Goal: Transaction & Acquisition: Purchase product/service

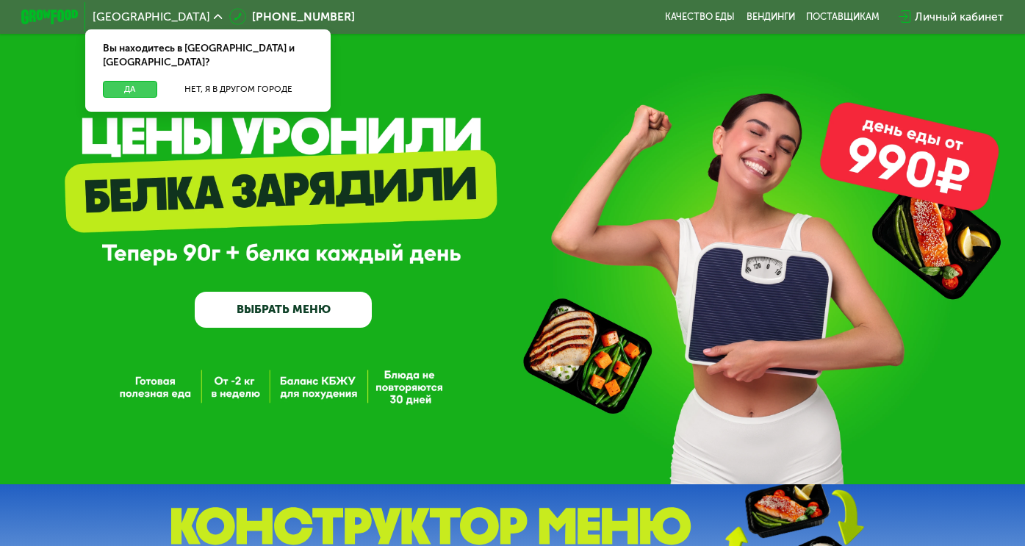
click at [132, 81] on button "Да" at bounding box center [130, 89] width 55 height 17
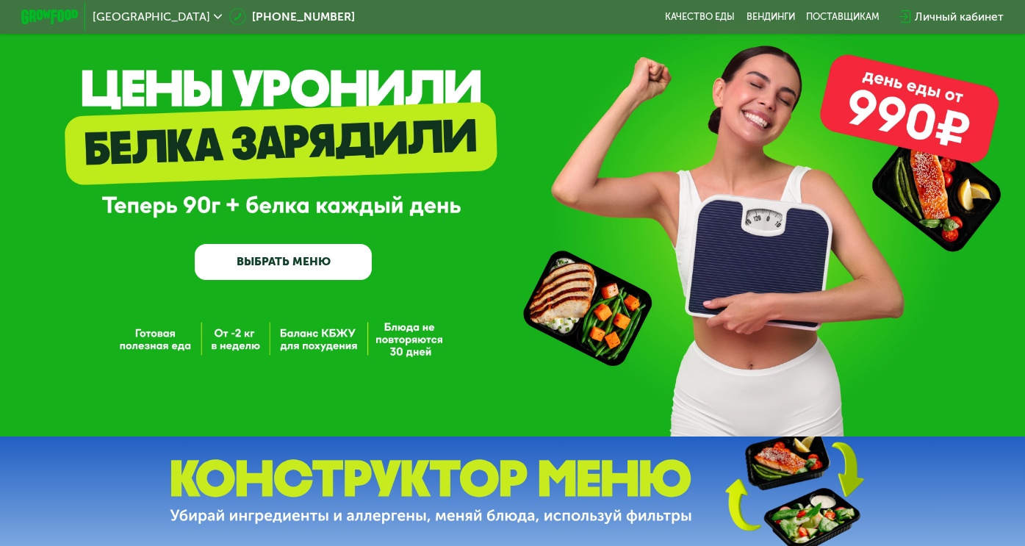
scroll to position [73, 0]
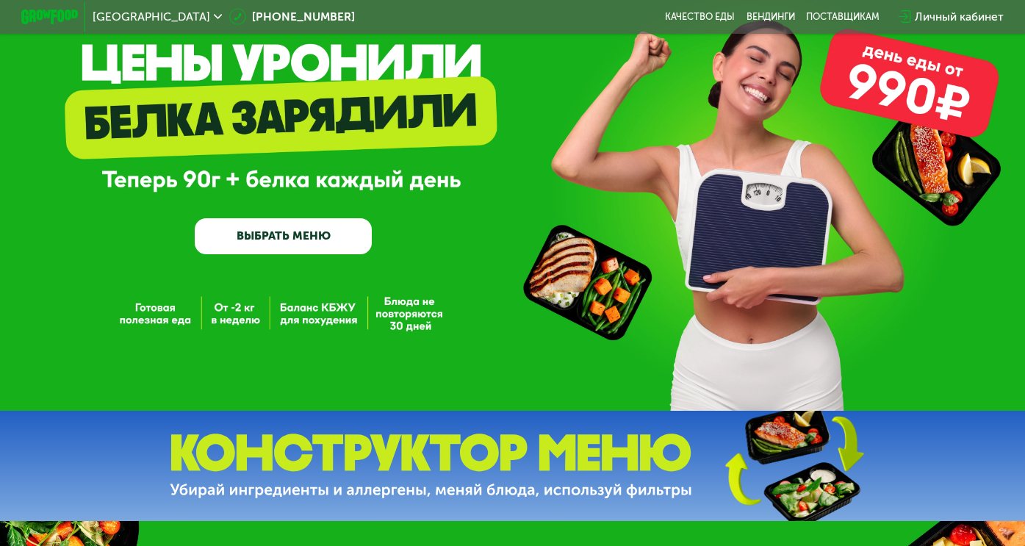
click at [290, 238] on link "ВЫБРАТЬ МЕНЮ" at bounding box center [283, 235] width 177 height 35
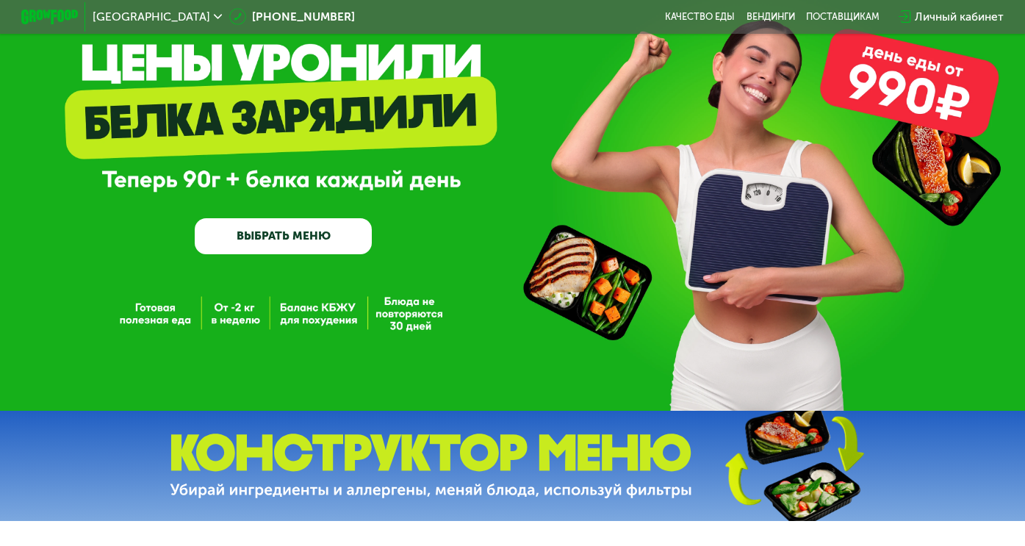
click at [401, 470] on img at bounding box center [431, 466] width 523 height 65
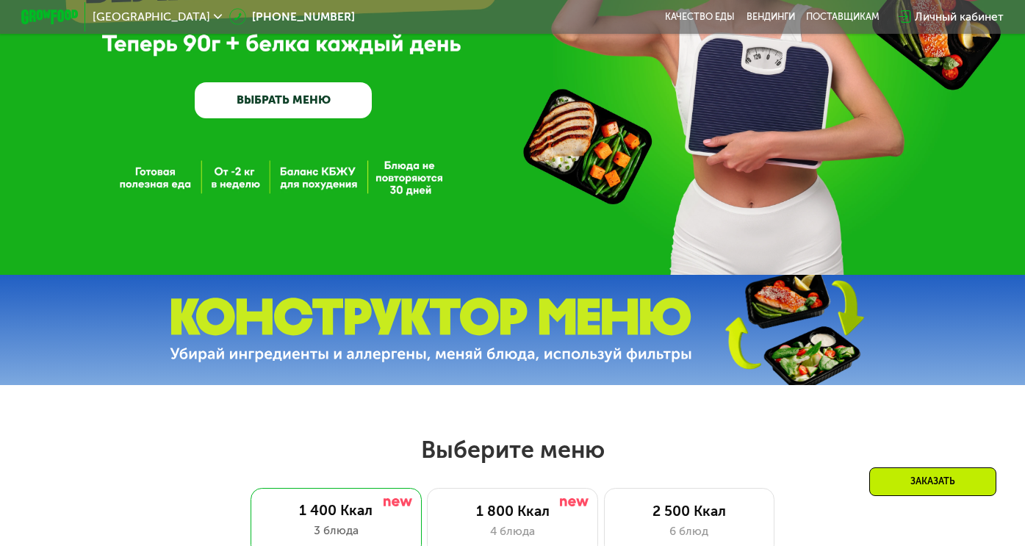
scroll to position [220, 0]
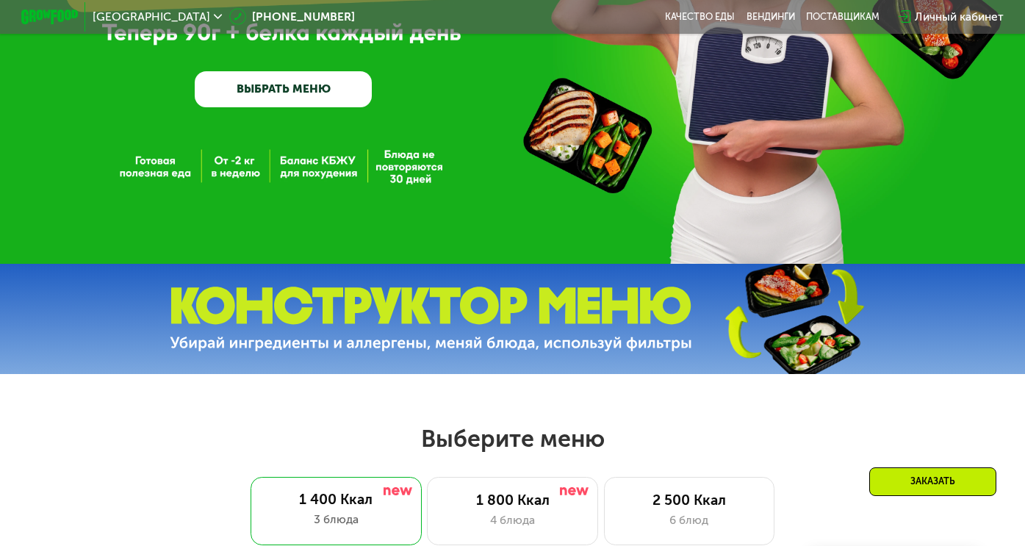
click at [393, 331] on img at bounding box center [431, 319] width 523 height 65
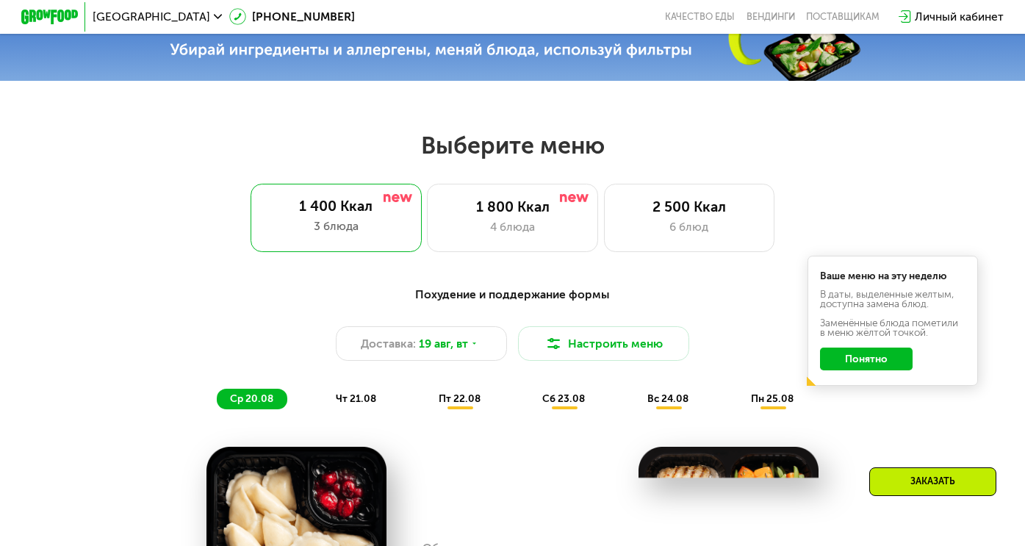
scroll to position [588, 0]
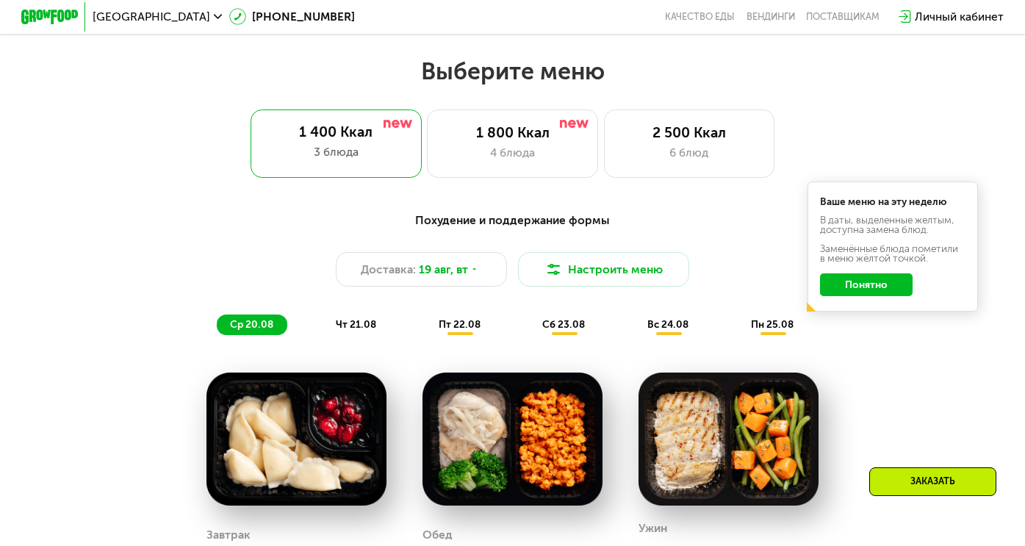
click at [869, 290] on button "Понятно" at bounding box center [866, 284] width 93 height 23
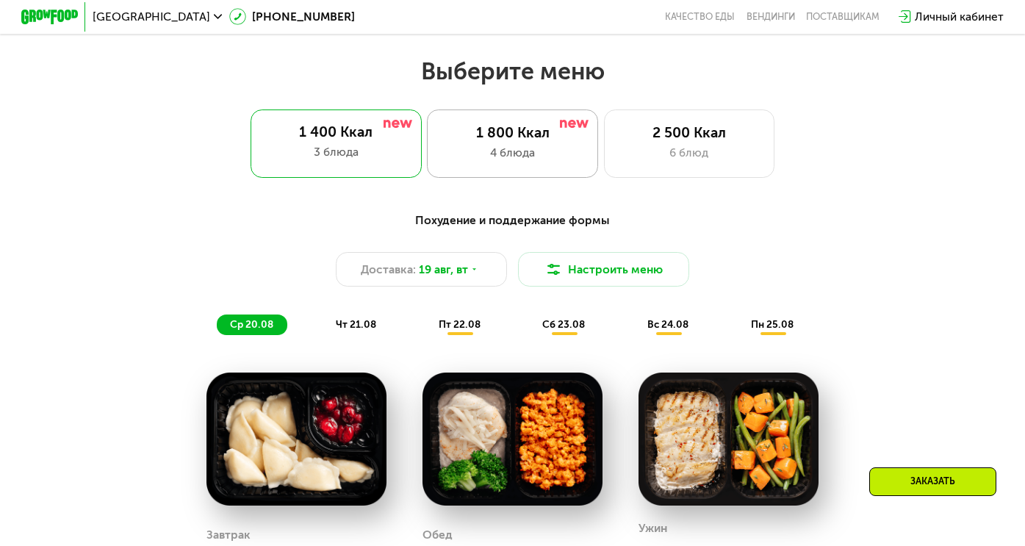
click at [492, 161] on div "4 блюда" at bounding box center [512, 152] width 141 height 17
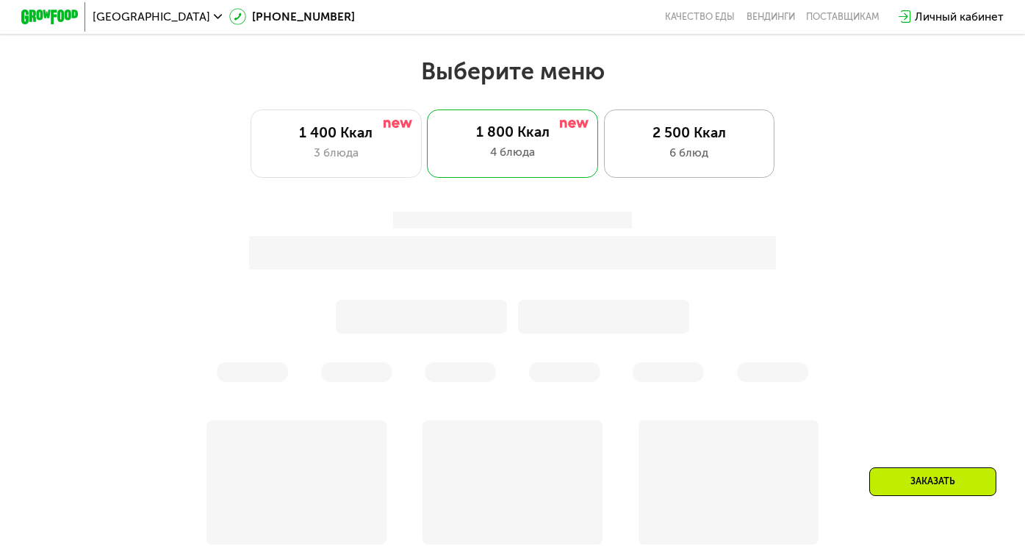
click at [651, 161] on div "6 блюд" at bounding box center [689, 152] width 141 height 17
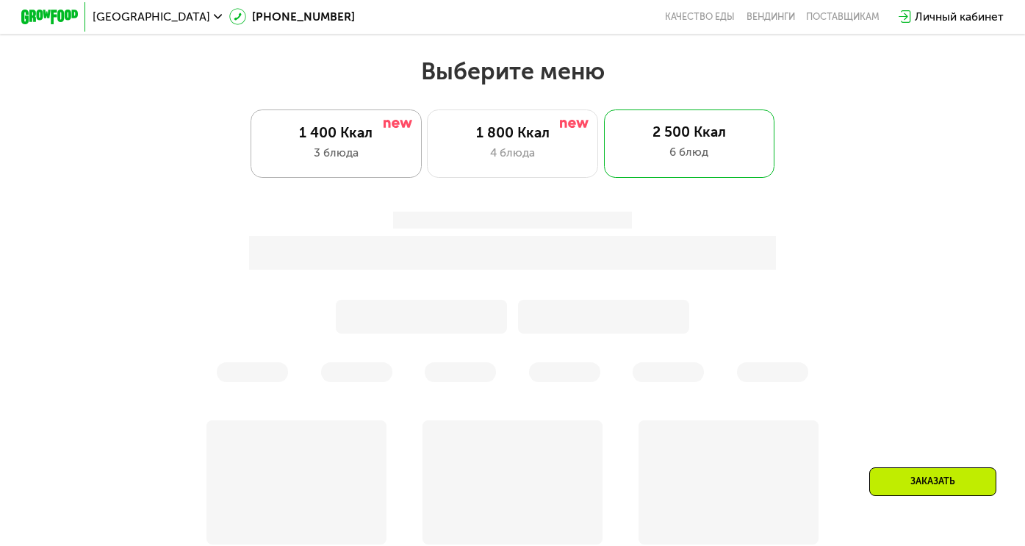
click at [348, 161] on div "3 блюда" at bounding box center [335, 152] width 141 height 17
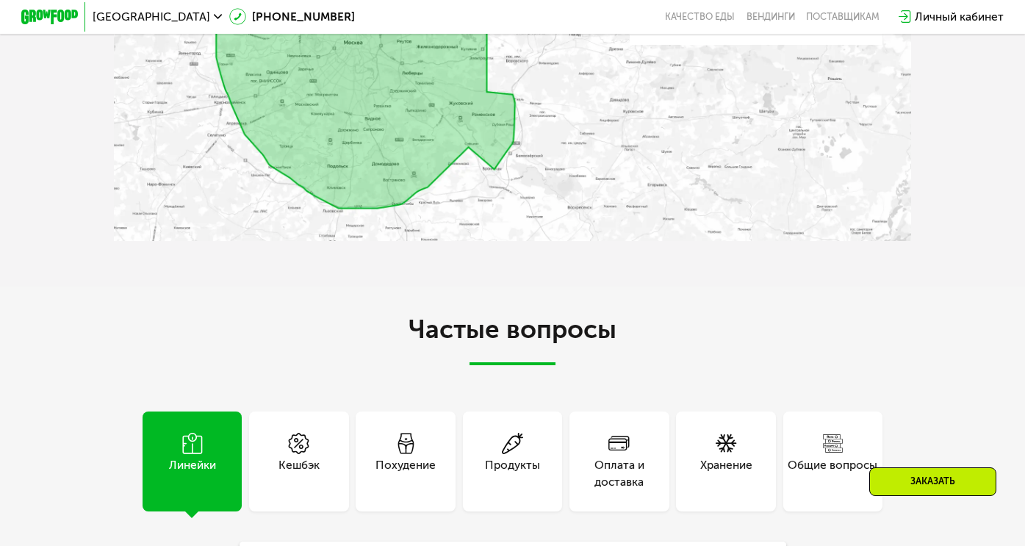
scroll to position [3381, 0]
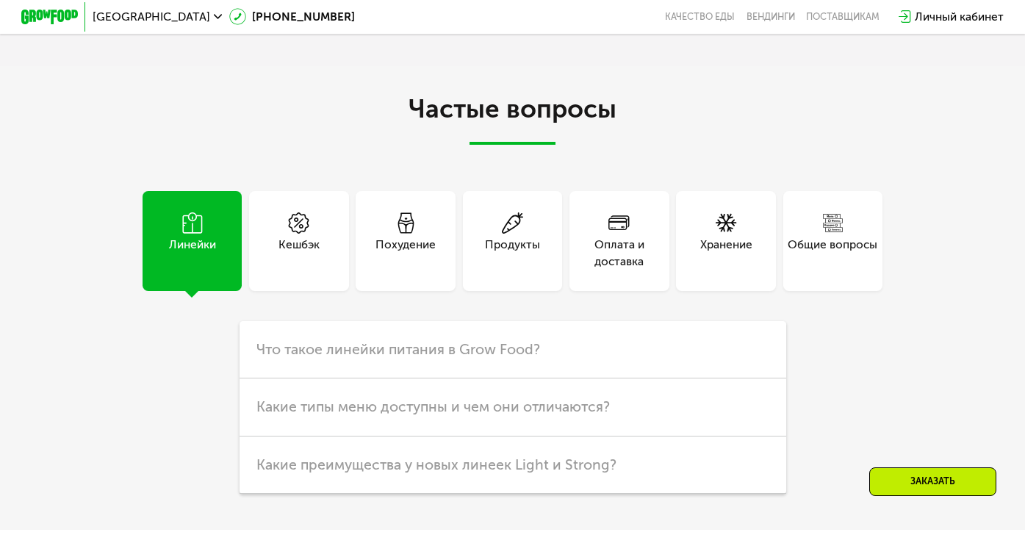
click at [406, 261] on div "Похудение" at bounding box center [406, 253] width 60 height 35
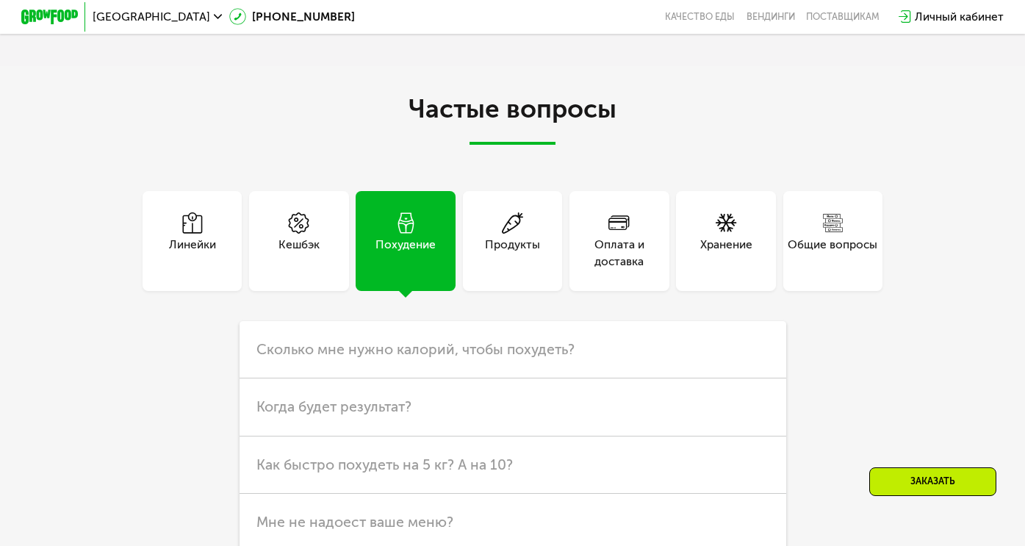
click at [207, 267] on div "Линейки" at bounding box center [192, 253] width 47 height 35
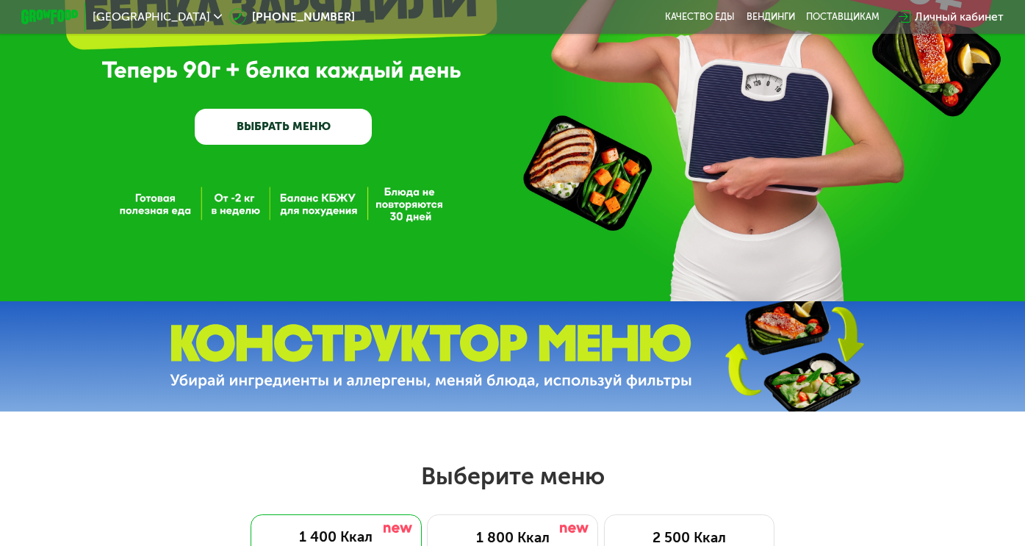
scroll to position [49, 0]
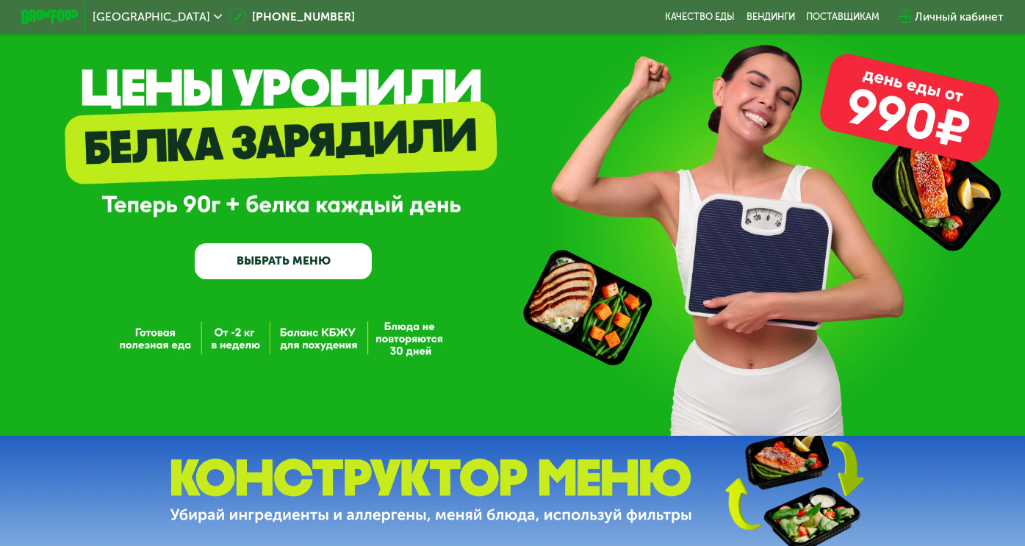
click at [140, 347] on div "GrowFood — доставка правильного питания ВЫБРАТЬ МЕНЮ" at bounding box center [512, 193] width 1025 height 484
click at [293, 258] on link "ВЫБРАТЬ МЕНЮ" at bounding box center [283, 260] width 177 height 35
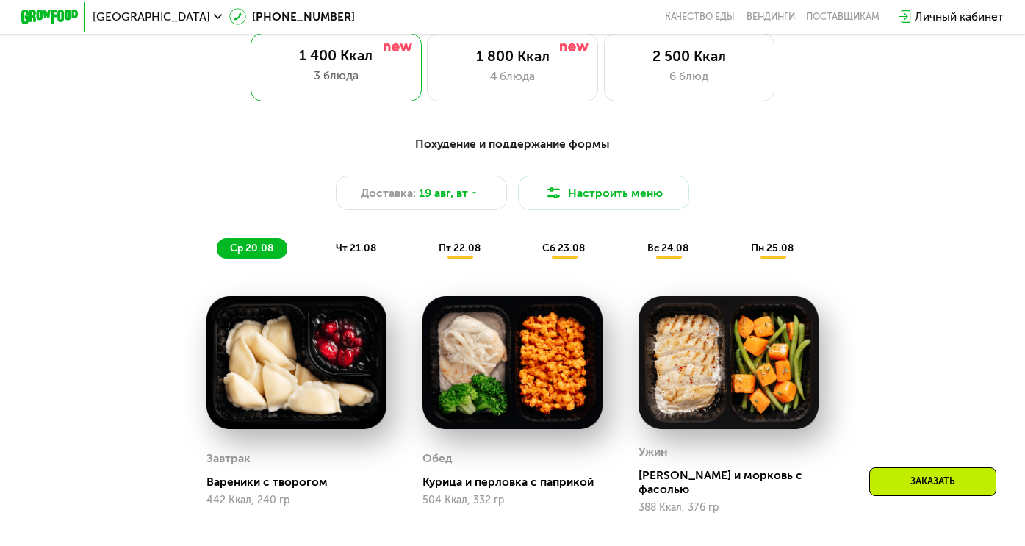
scroll to position [690, 0]
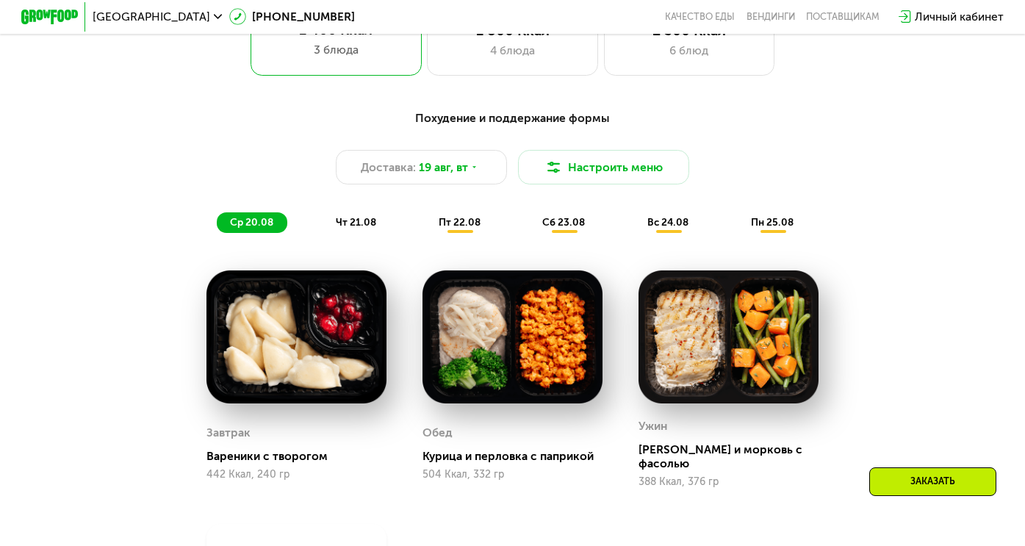
click at [350, 229] on span "чт 21.08" at bounding box center [356, 222] width 40 height 12
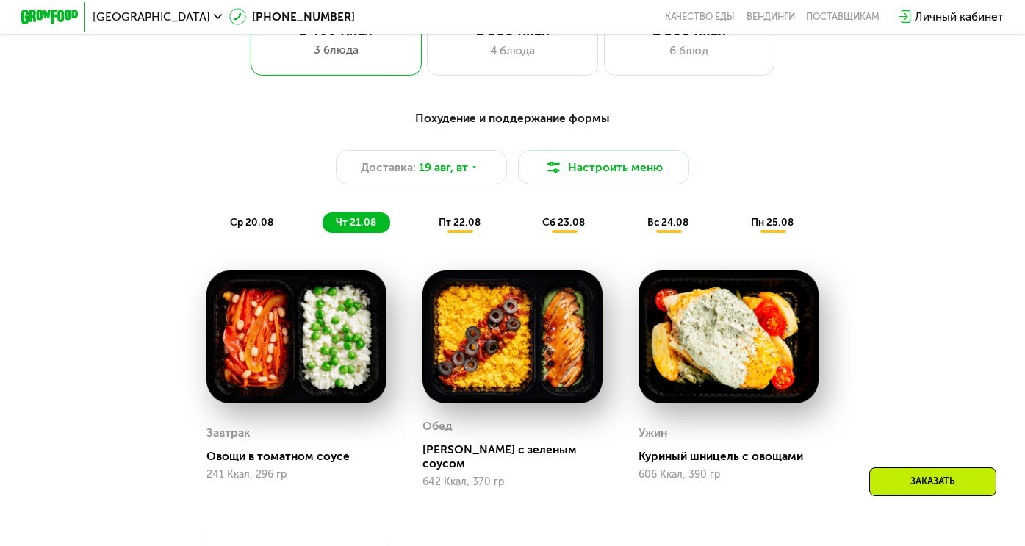
click at [452, 229] on span "пт 22.08" at bounding box center [460, 222] width 42 height 12
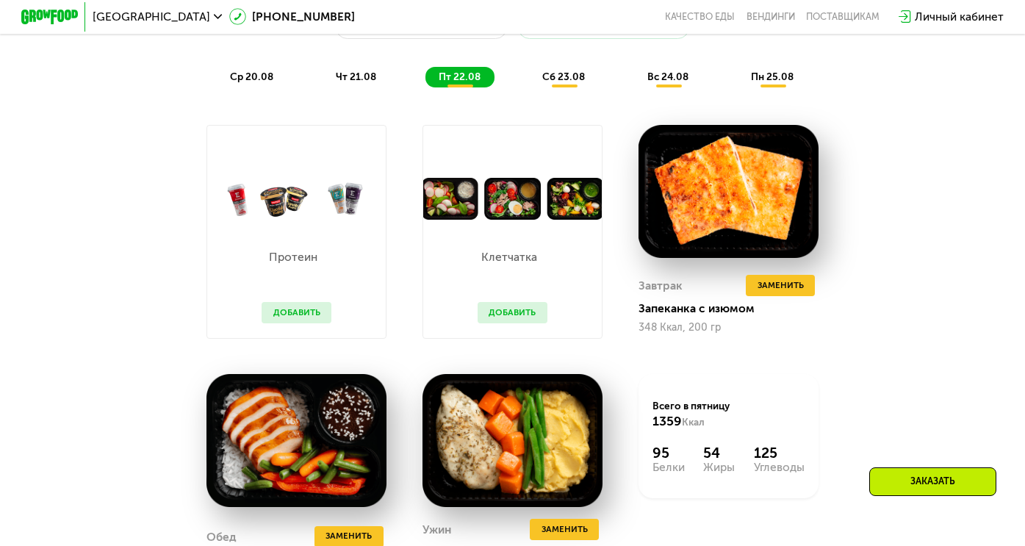
scroll to position [837, 0]
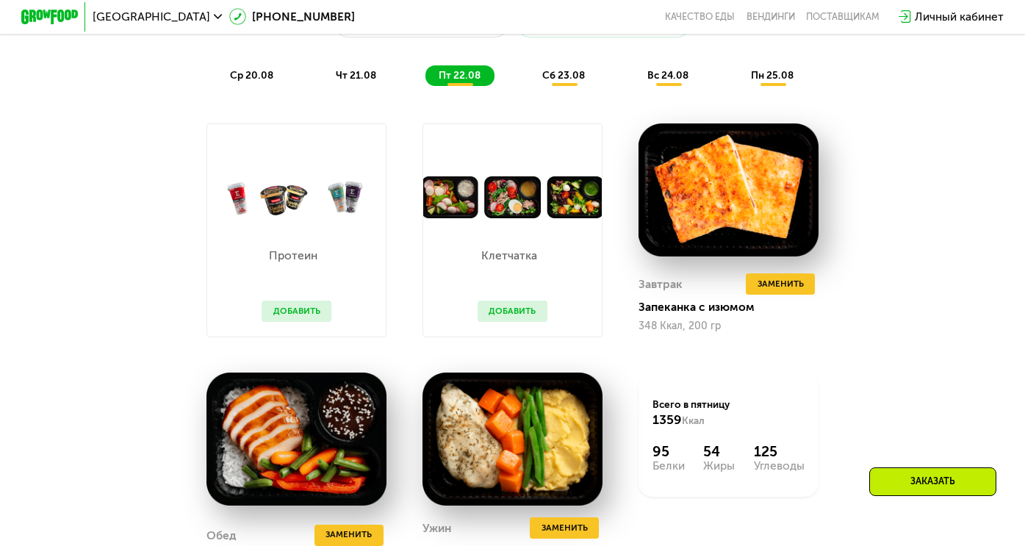
click at [570, 82] on span "сб 23.08" at bounding box center [563, 75] width 43 height 12
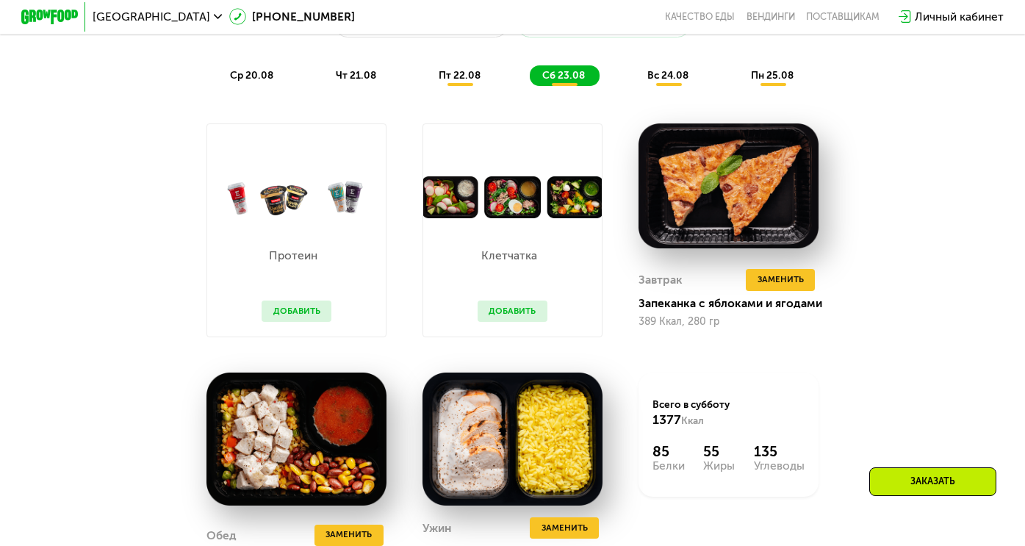
click at [667, 82] on span "вс 24.08" at bounding box center [667, 75] width 41 height 12
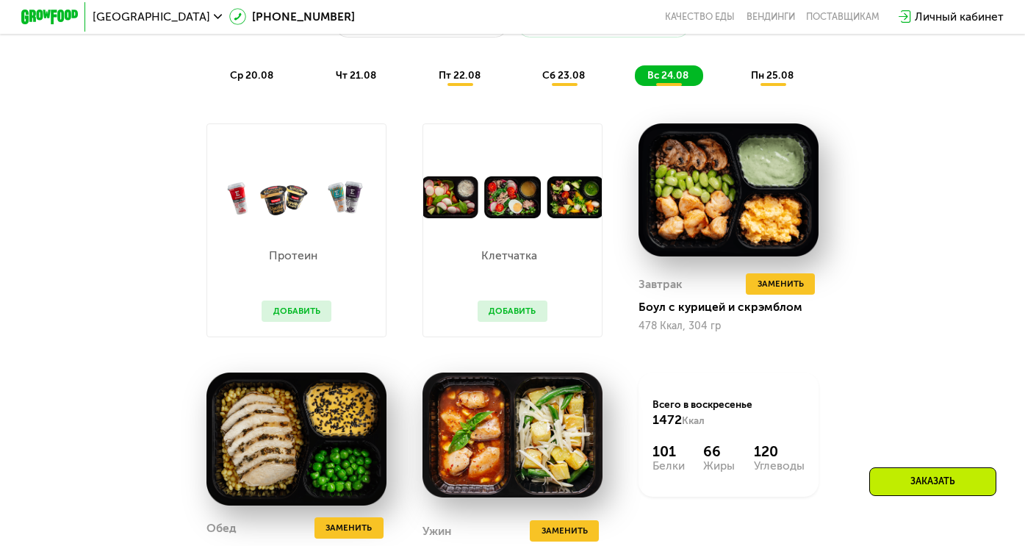
click at [777, 82] on span "пн 25.08" at bounding box center [772, 75] width 43 height 12
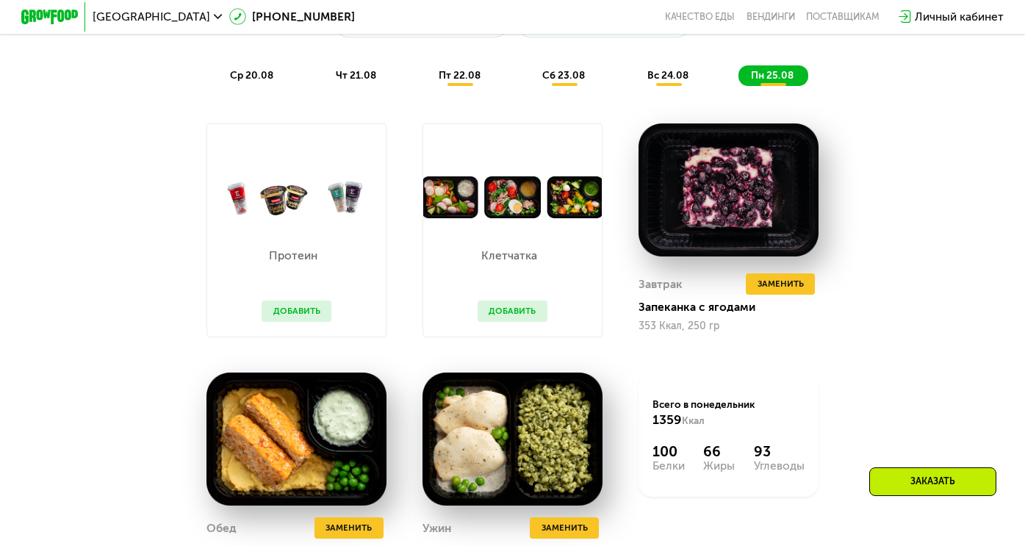
click at [349, 82] on span "чт 21.08" at bounding box center [356, 75] width 40 height 12
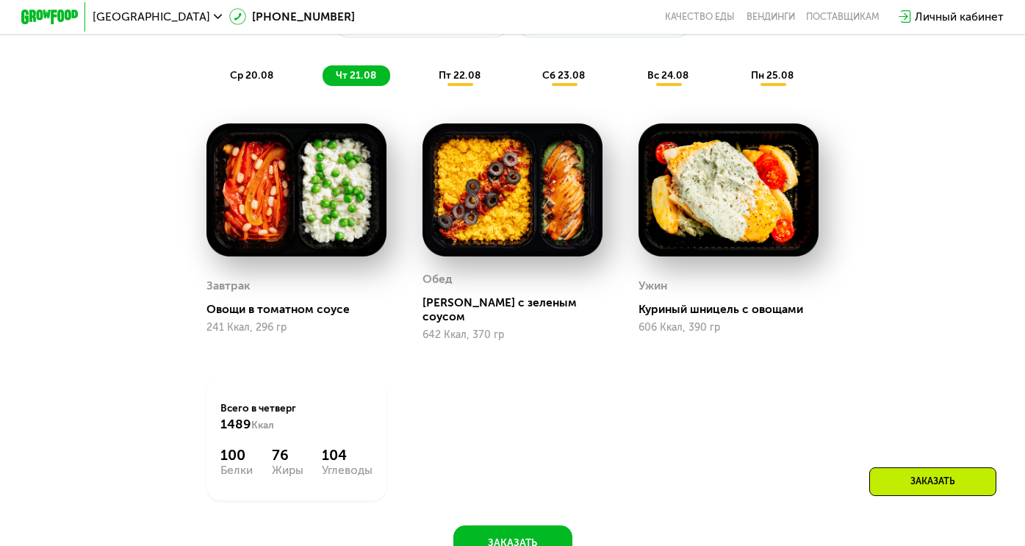
click at [439, 82] on span "пт 22.08" at bounding box center [460, 75] width 42 height 12
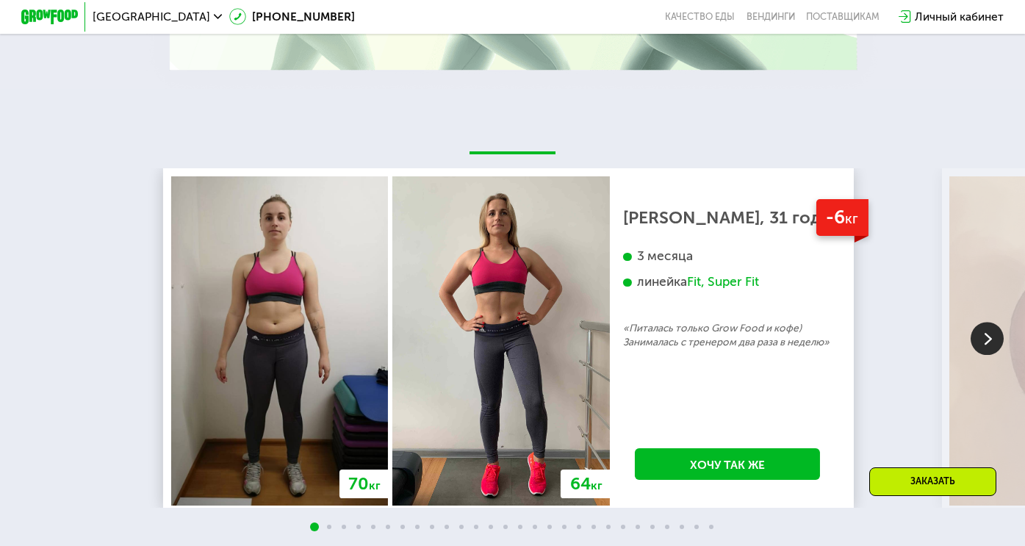
scroll to position [2454, 0]
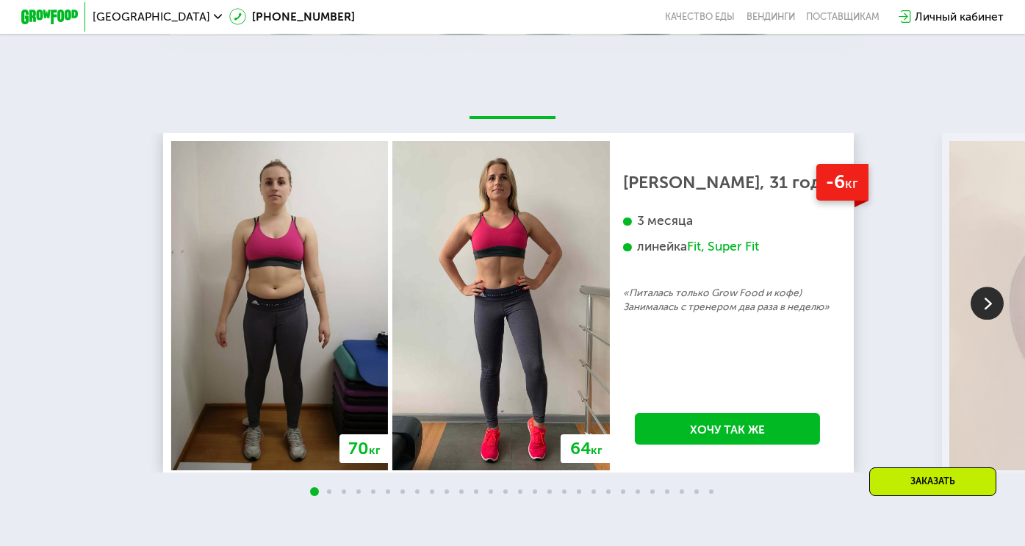
click at [731, 255] on div "Fit, Super Fit" at bounding box center [723, 247] width 72 height 16
click at [759, 445] on link "Хочу так же" at bounding box center [727, 429] width 185 height 32
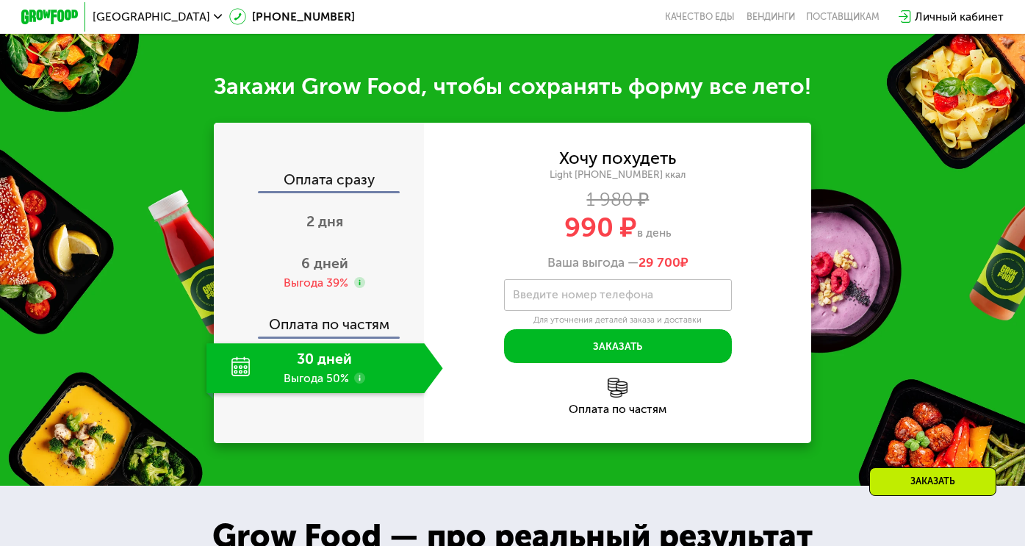
scroll to position [1490, 0]
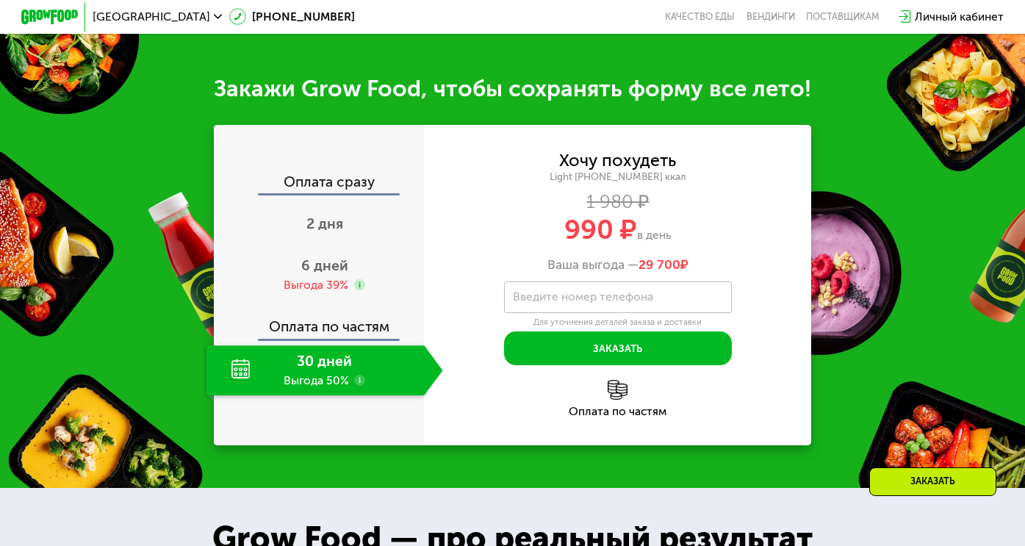
click at [326, 383] on div "30 дней Выгода 50%" at bounding box center [316, 370] width 218 height 50
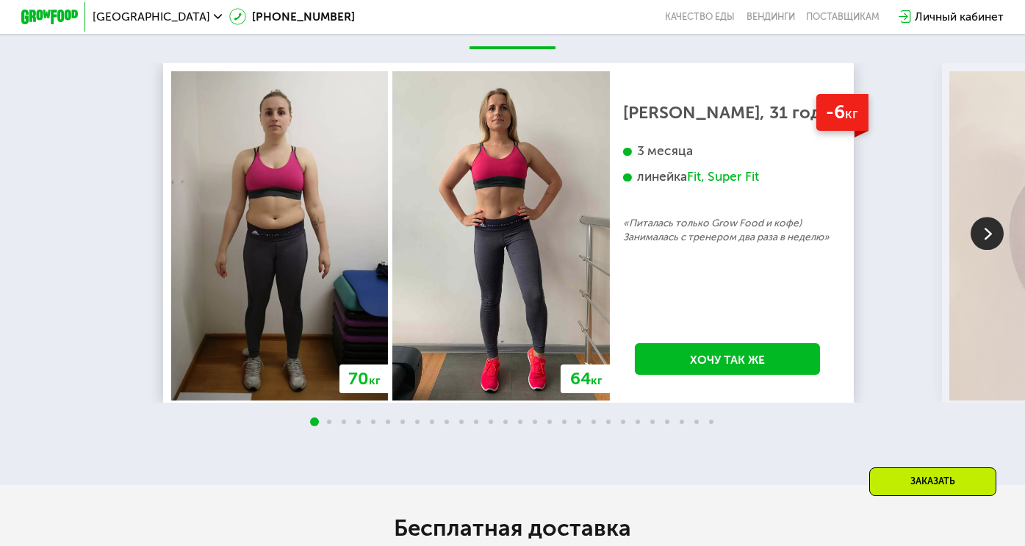
scroll to position [2519, 0]
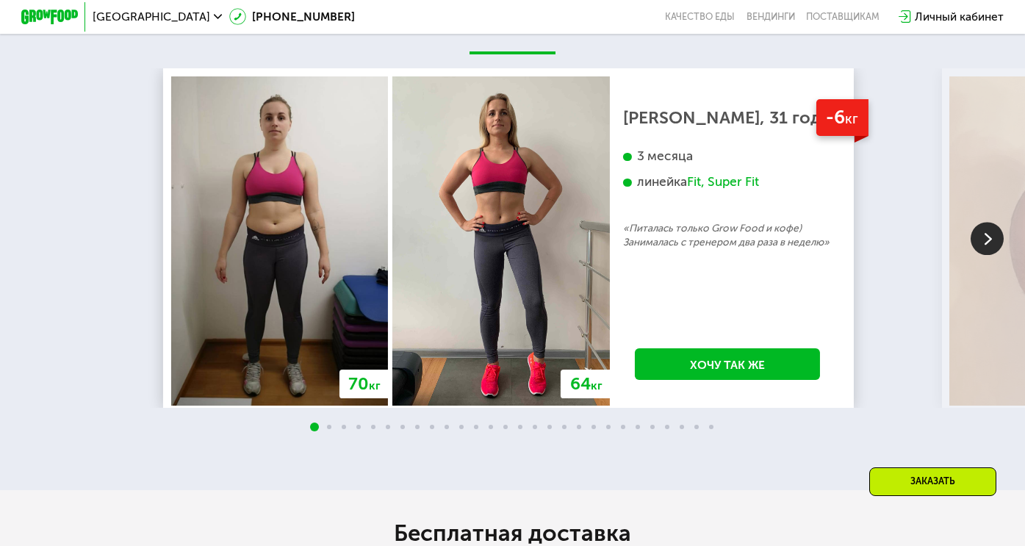
click at [994, 254] on img at bounding box center [987, 238] width 33 height 33
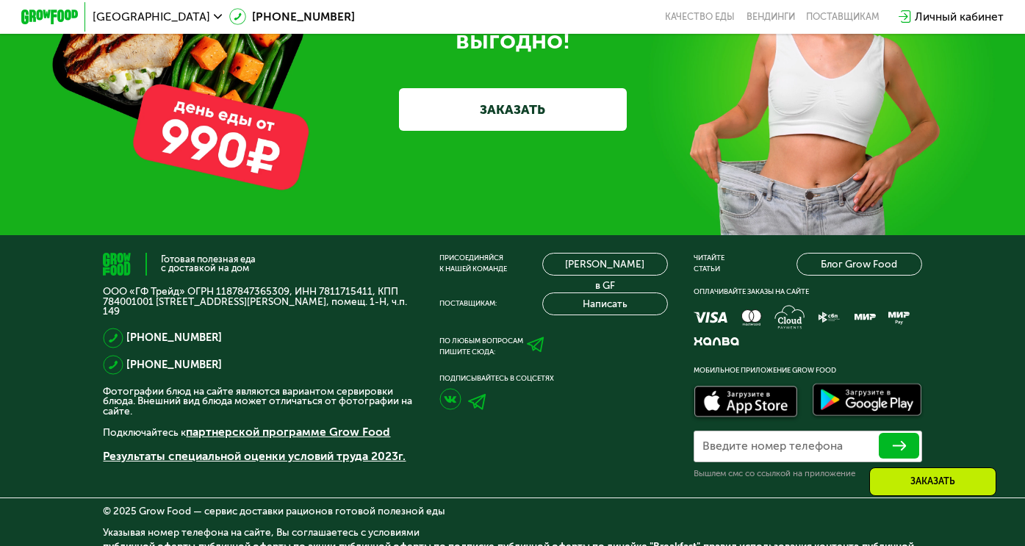
scroll to position [4356, 0]
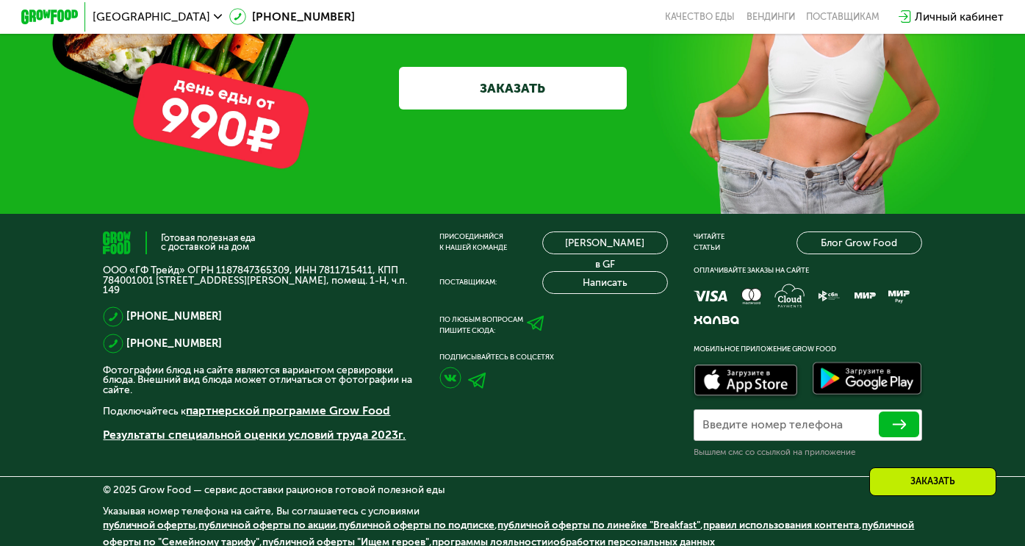
click at [517, 110] on link "ЗАКАЗАТЬ" at bounding box center [513, 88] width 228 height 43
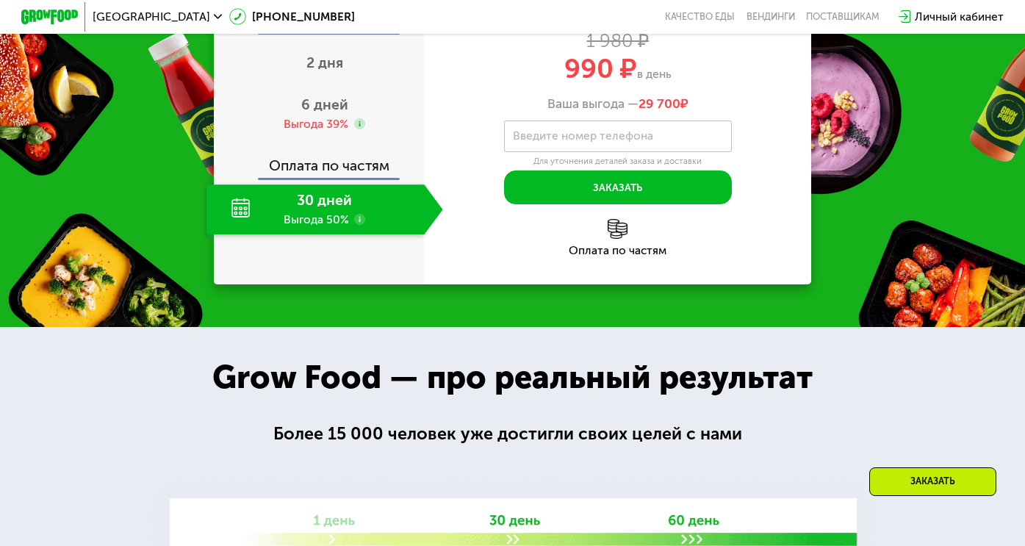
scroll to position [1490, 0]
